Goal: Task Accomplishment & Management: Use online tool/utility

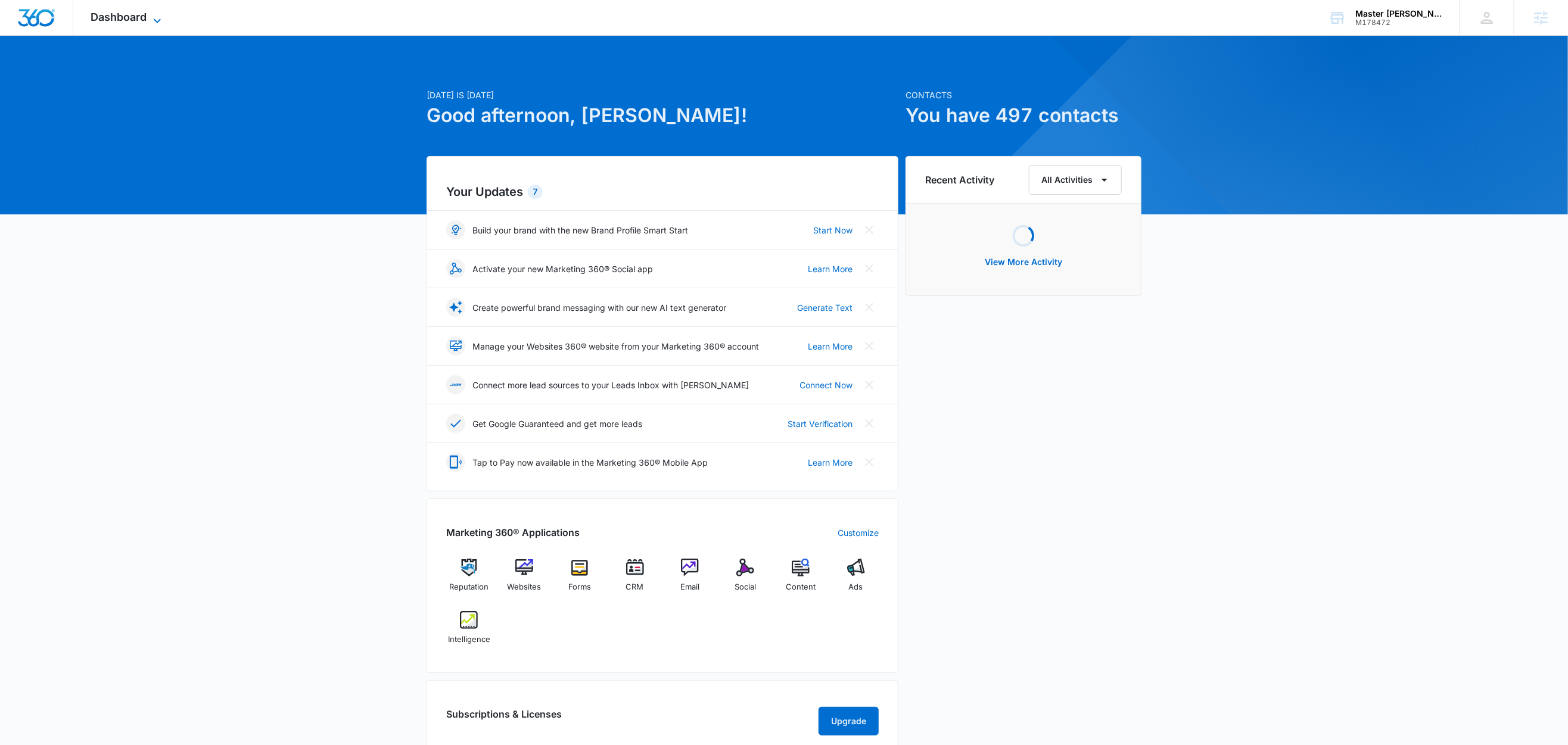
click at [146, 16] on span "Dashboard" at bounding box center [119, 17] width 56 height 12
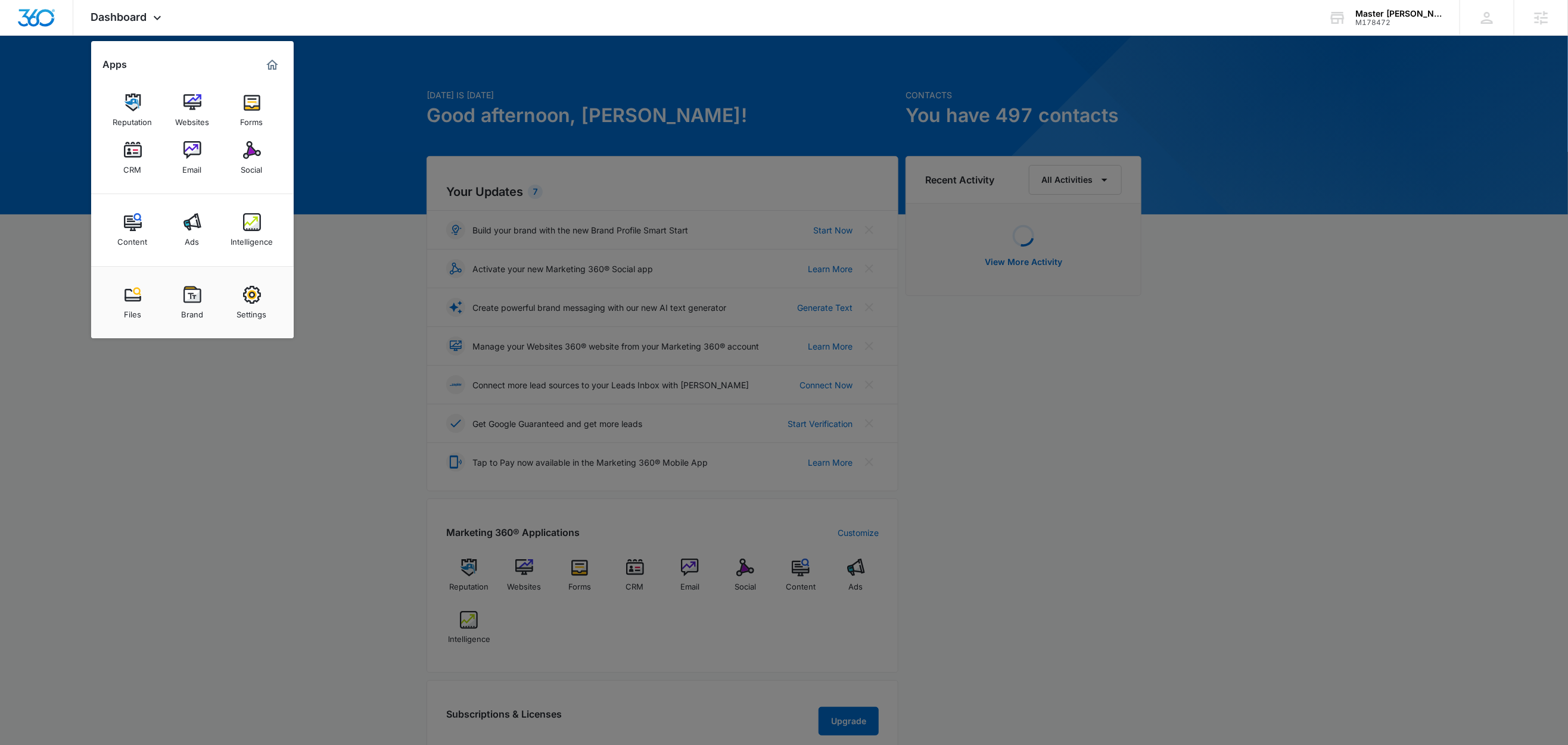
click at [131, 159] on div "CRM" at bounding box center [133, 167] width 18 height 16
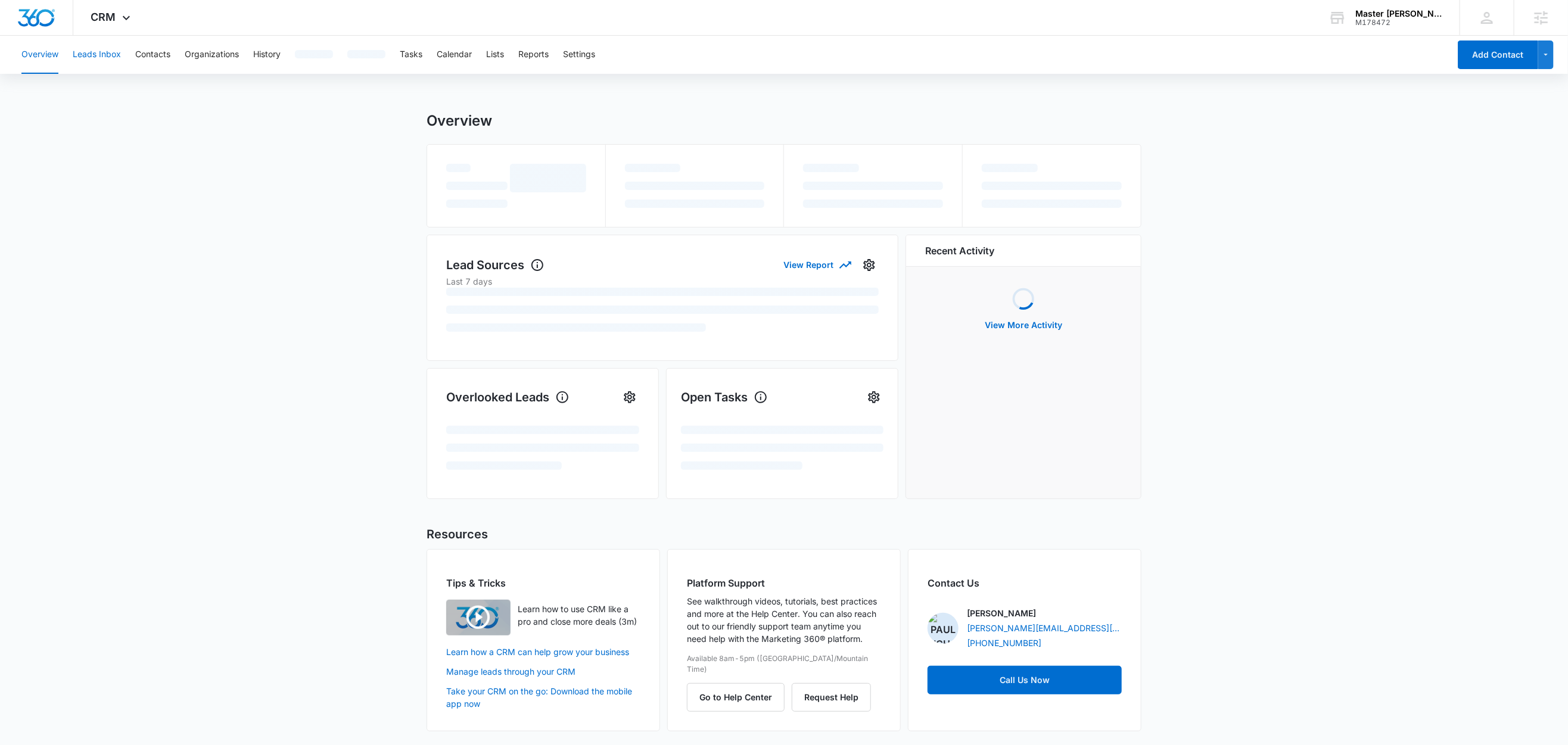
click at [113, 58] on button "Leads Inbox" at bounding box center [97, 55] width 48 height 38
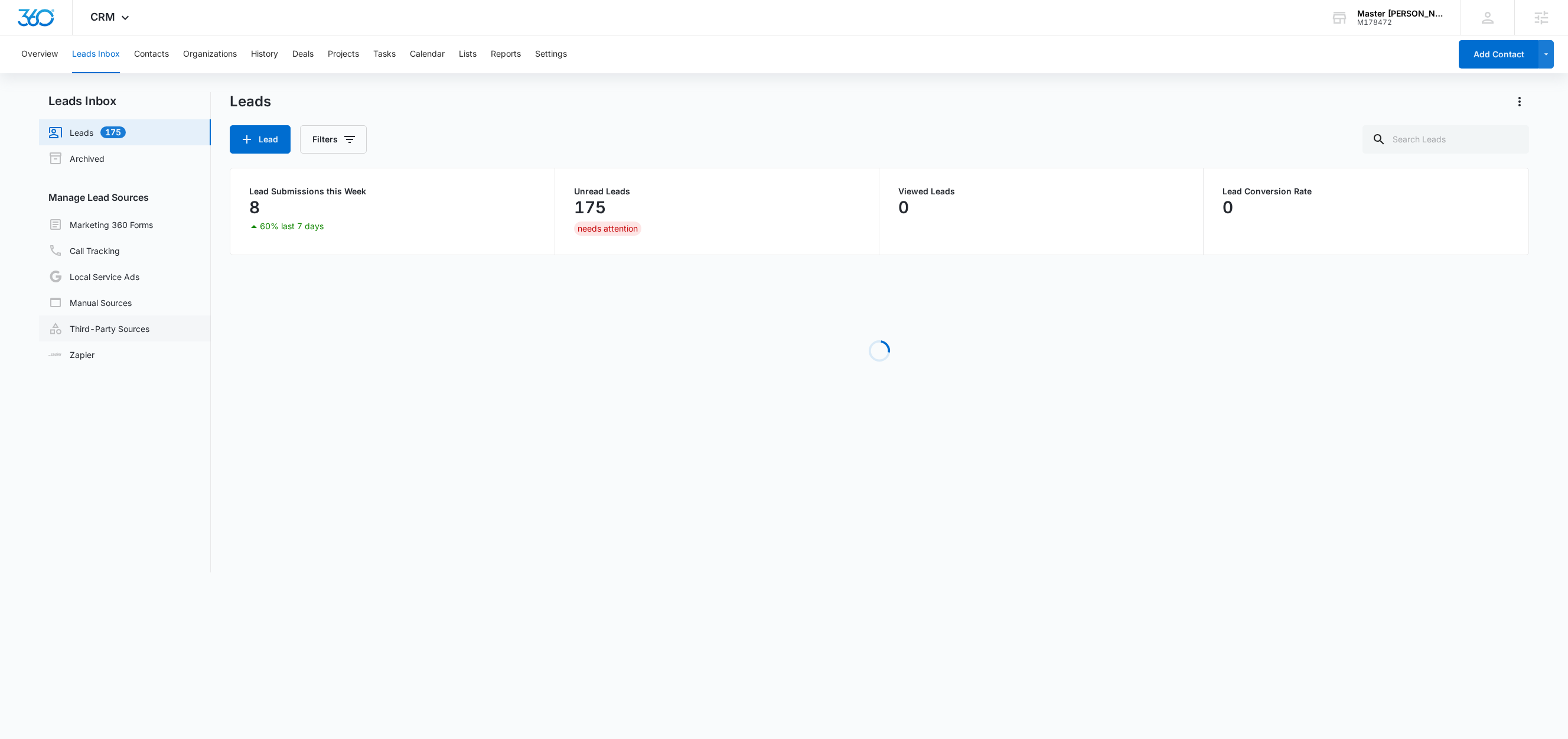
click at [132, 328] on link "Third-Party Sources" at bounding box center [99, 328] width 101 height 14
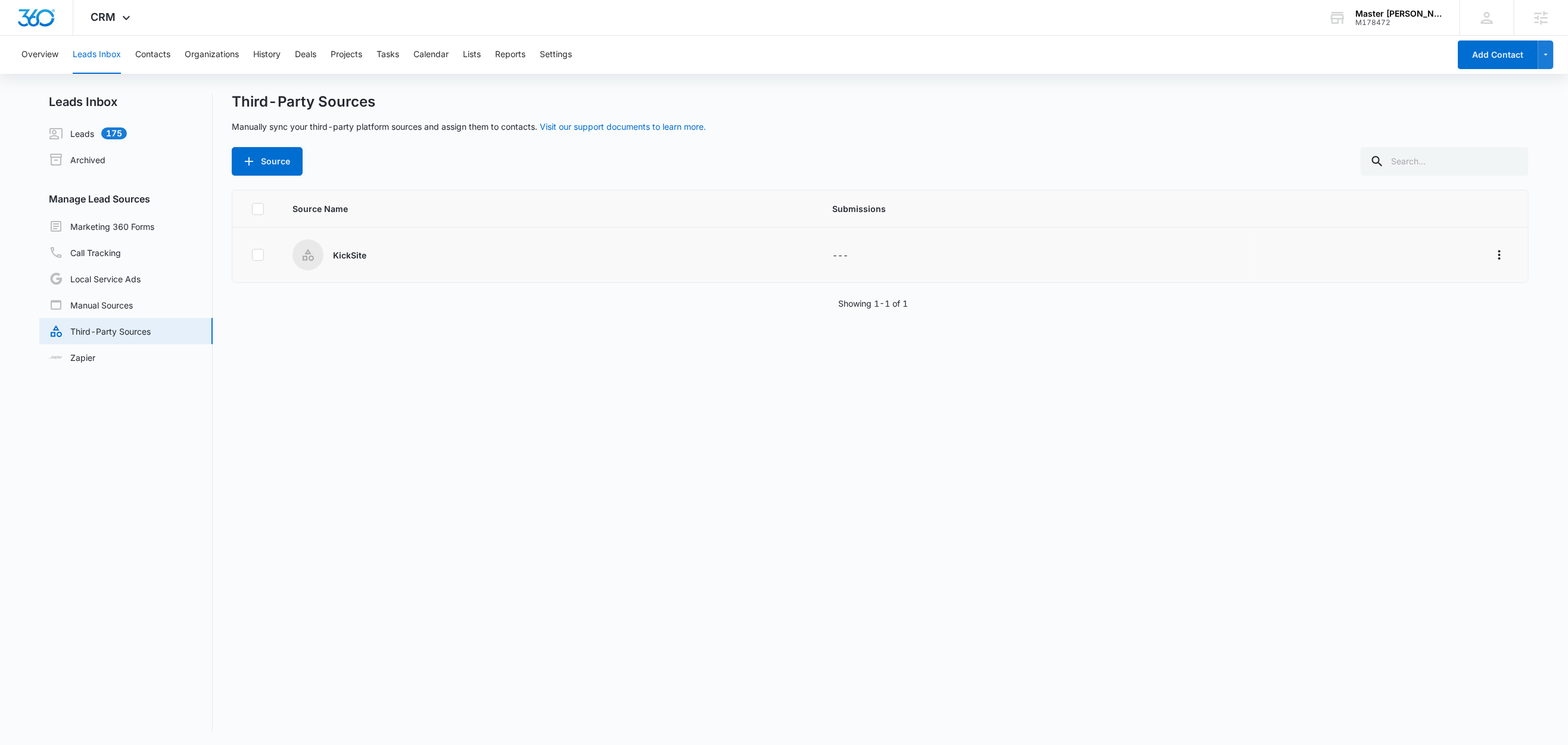
click at [360, 258] on p "KickSite" at bounding box center [350, 254] width 33 height 12
